Goal: Transaction & Acquisition: Subscribe to service/newsletter

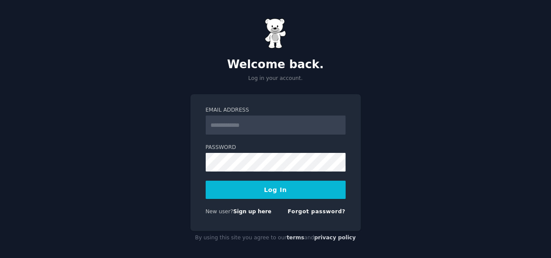
click at [274, 129] on input "Email Address" at bounding box center [276, 125] width 140 height 19
type input "**********"
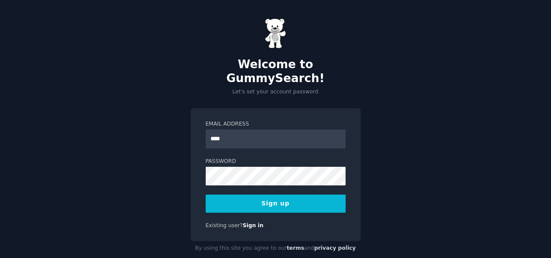
type input "**********"
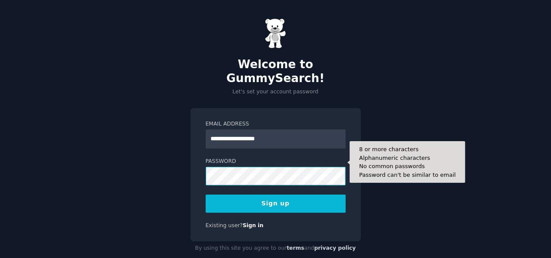
click at [206, 195] on button "Sign up" at bounding box center [276, 204] width 140 height 18
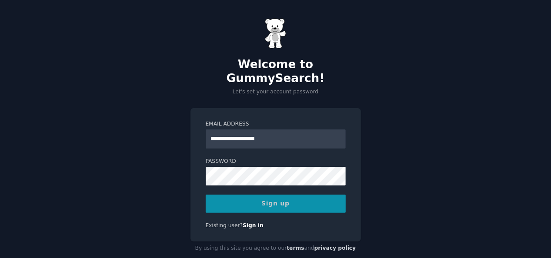
click at [272, 195] on div "Sign up" at bounding box center [276, 204] width 140 height 18
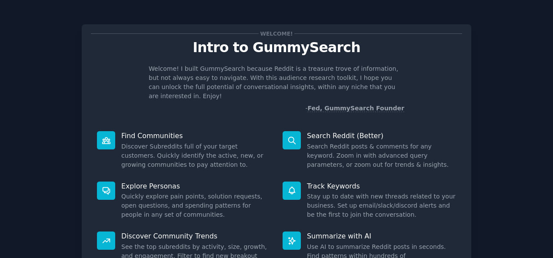
click at [548, 223] on div "Welcome! Intro to GummySearch Welcome! I built GummySearch because Reddit is a …" at bounding box center [276, 179] width 553 height 359
click at [441, 182] on p "Track Keywords" at bounding box center [381, 186] width 149 height 9
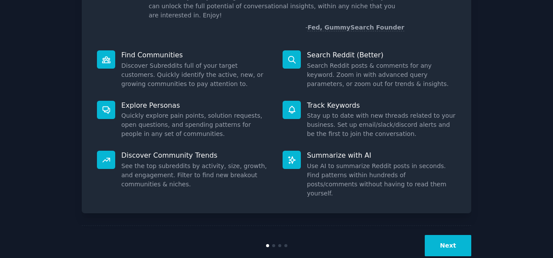
scroll to position [82, 0]
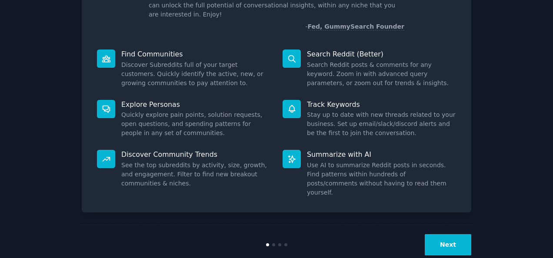
click at [457, 235] on button "Next" at bounding box center [448, 245] width 47 height 21
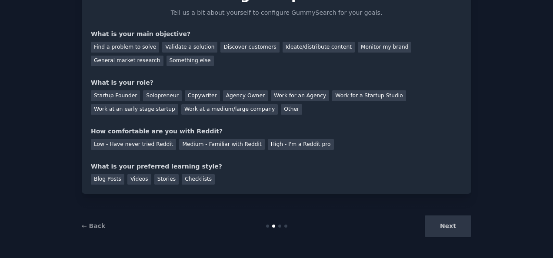
scroll to position [53, 0]
click at [457, 228] on div "Next" at bounding box center [407, 226] width 130 height 21
click at [158, 94] on div "Solopreneur" at bounding box center [162, 96] width 38 height 11
click at [122, 96] on div "Startup Founder" at bounding box center [115, 96] width 49 height 11
click at [152, 96] on div "Solopreneur" at bounding box center [162, 96] width 38 height 11
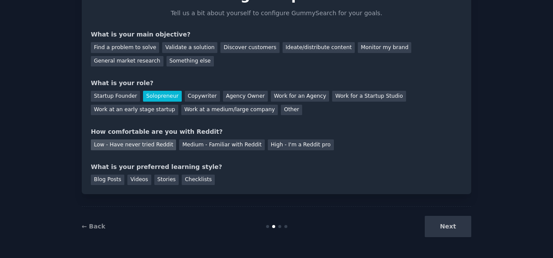
click at [146, 148] on div "Low - Have never tried Reddit" at bounding box center [133, 145] width 85 height 11
click at [159, 183] on div "Stories" at bounding box center [166, 180] width 24 height 11
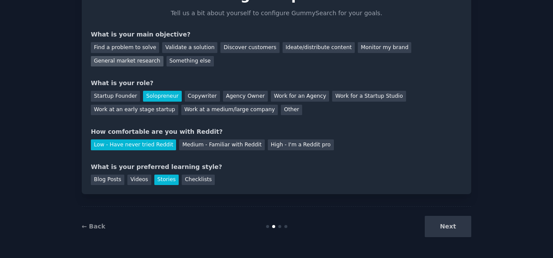
click at [164, 56] on div "General market research" at bounding box center [127, 61] width 73 height 11
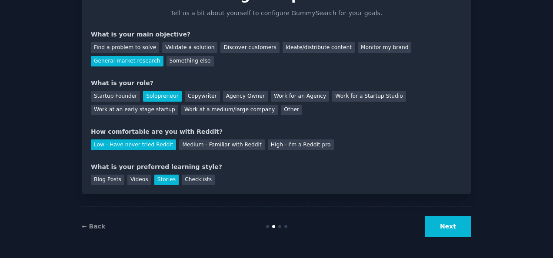
click at [445, 229] on button "Next" at bounding box center [448, 226] width 47 height 21
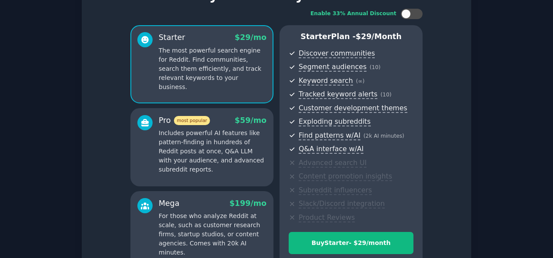
click at [545, 218] on div "Set up your account Choose your GummySearch flavor Enable 33% Annual Discount S…" at bounding box center [276, 149] width 553 height 405
click at [551, 11] on div "Set up your account Choose your GummySearch flavor Enable 33% Annual Discount S…" at bounding box center [276, 149] width 553 height 405
